Goal: Task Accomplishment & Management: Complete application form

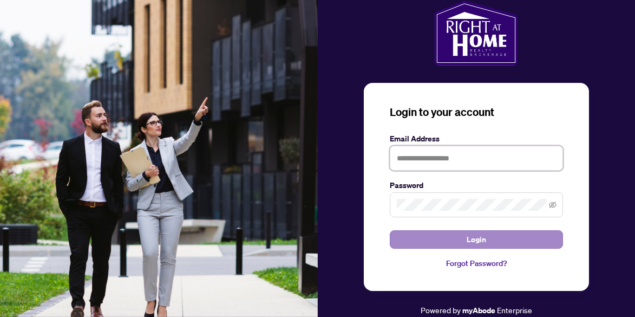
type input "**********"
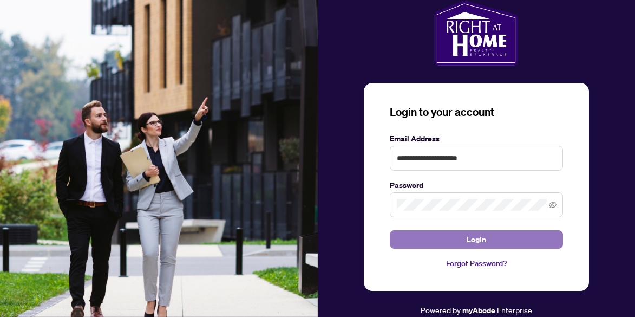
drag, startPoint x: 462, startPoint y: 239, endPoint x: 435, endPoint y: 233, distance: 27.3
click at [462, 239] on button "Login" at bounding box center [476, 239] width 173 height 18
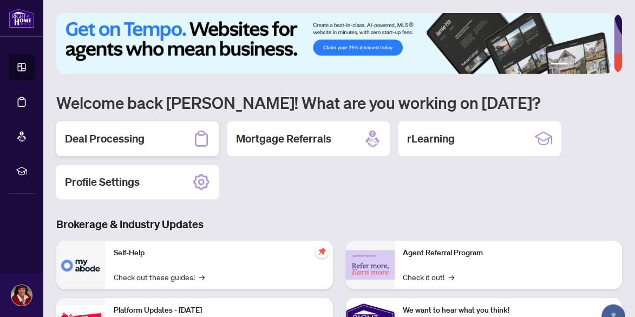
click at [122, 138] on h2 "Deal Processing" at bounding box center [105, 138] width 80 height 15
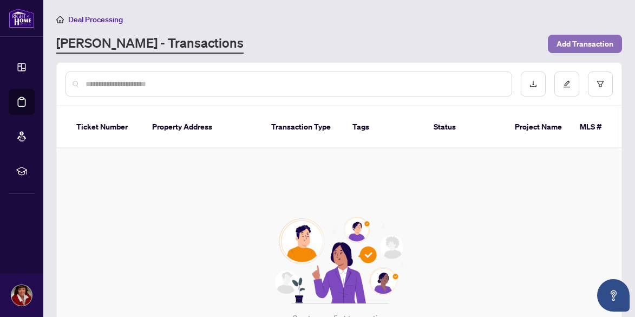
click at [579, 41] on span "Add Transaction" at bounding box center [585, 43] width 57 height 17
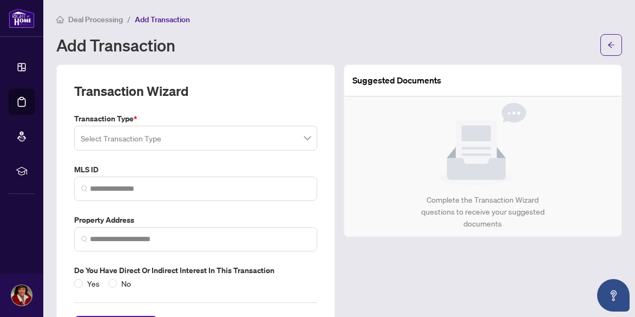
click at [303, 137] on span at bounding box center [196, 138] width 230 height 21
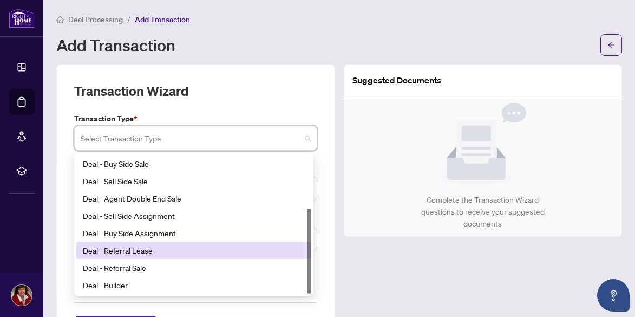
scroll to position [45, 0]
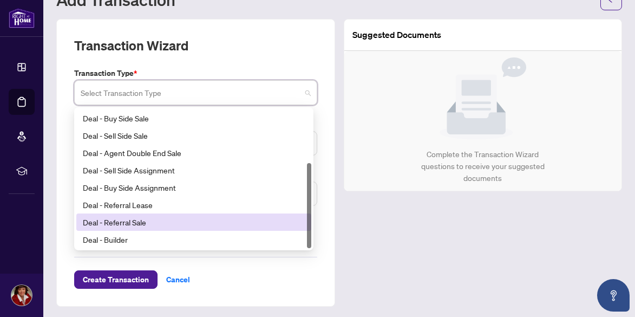
click at [139, 221] on div "Deal - Referral Sale" at bounding box center [194, 222] width 222 height 12
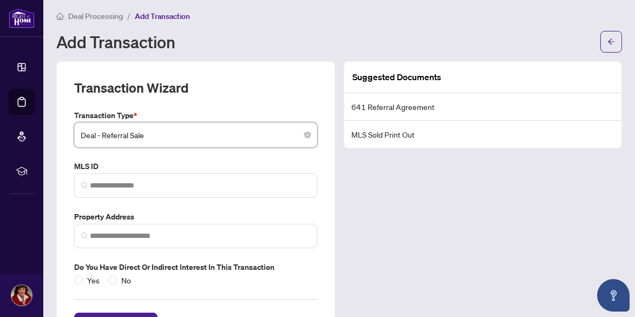
scroll to position [0, 0]
